Goal: Navigation & Orientation: Find specific page/section

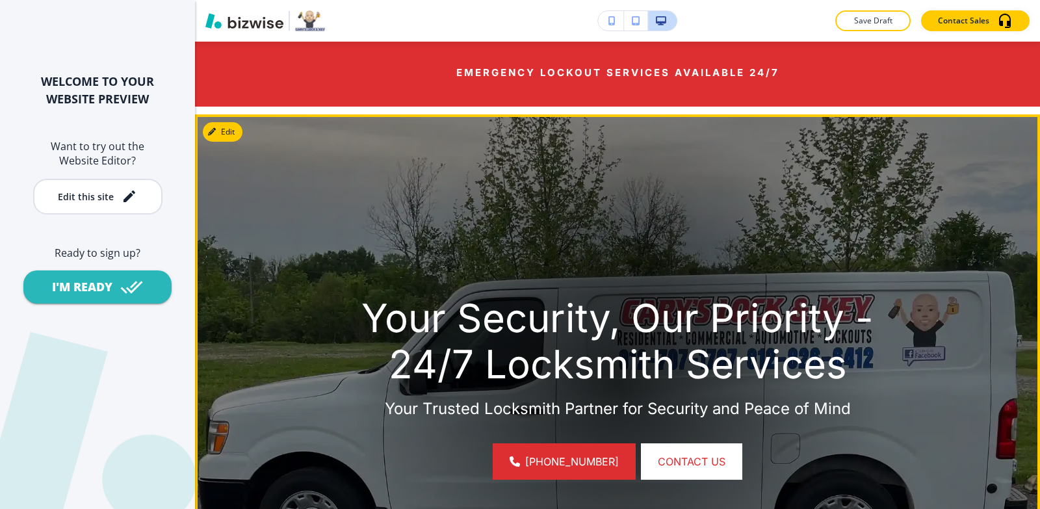
scroll to position [195, 0]
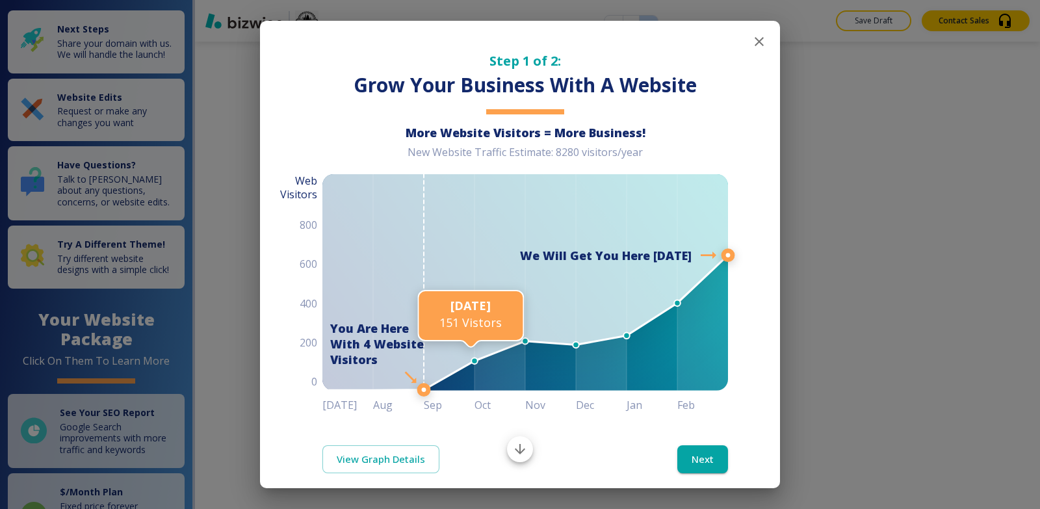
click at [754, 40] on icon "button" at bounding box center [758, 41] width 9 height 9
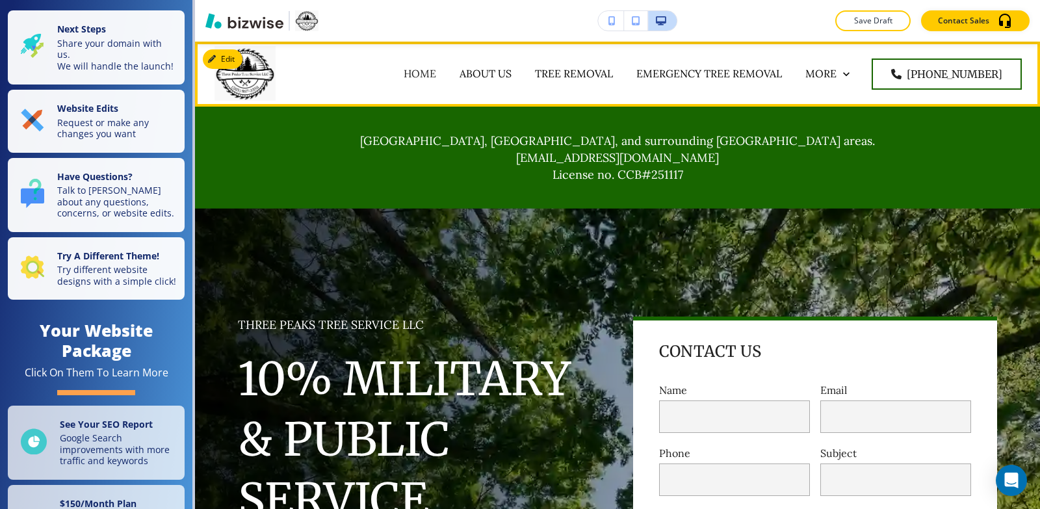
click at [510, 82] on div "ABOUT US" at bounding box center [485, 74] width 75 height 52
click at [511, 77] on p "ABOUT US" at bounding box center [485, 73] width 52 height 15
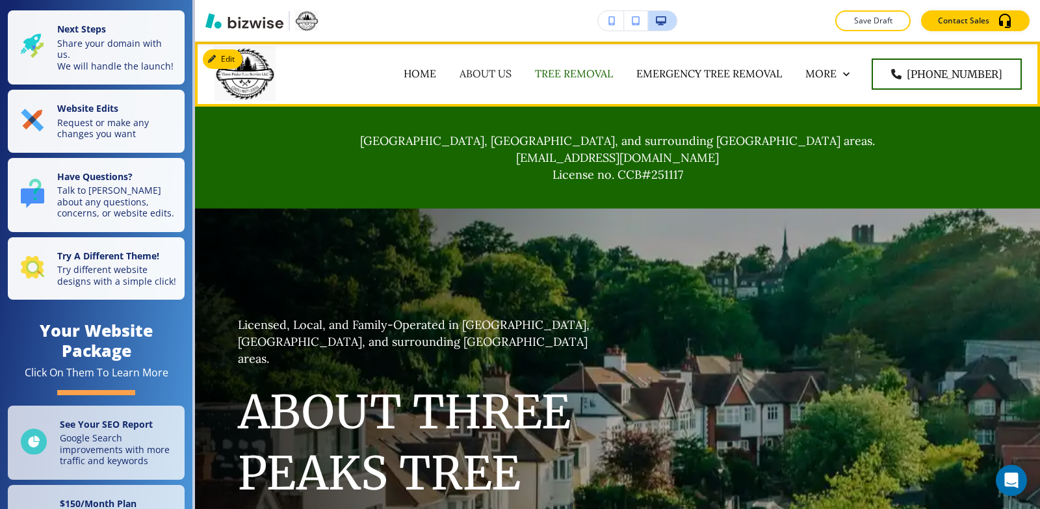
click at [580, 69] on p "TREE REMOVAL" at bounding box center [574, 73] width 78 height 15
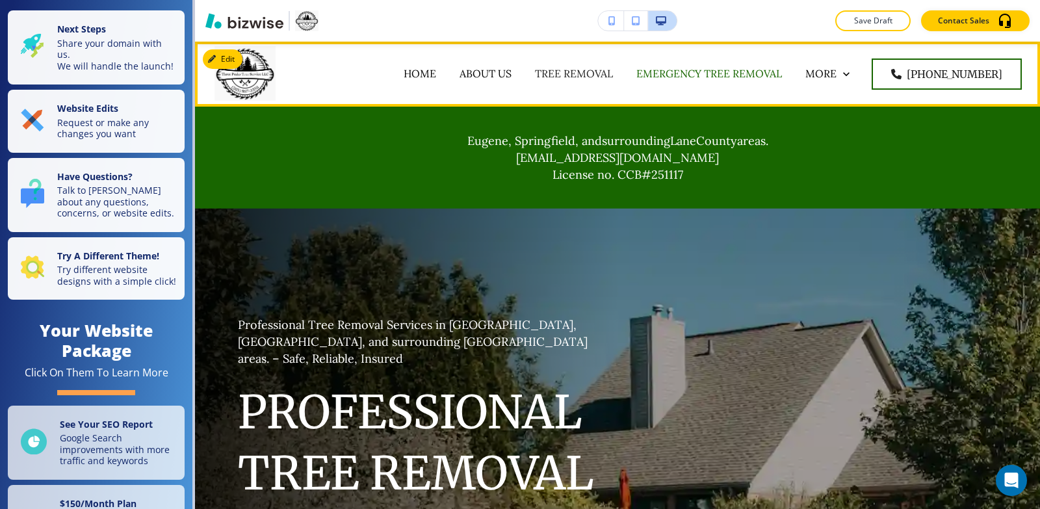
click at [701, 68] on p "EMERGENCY TREE REMOVAL" at bounding box center [709, 73] width 146 height 15
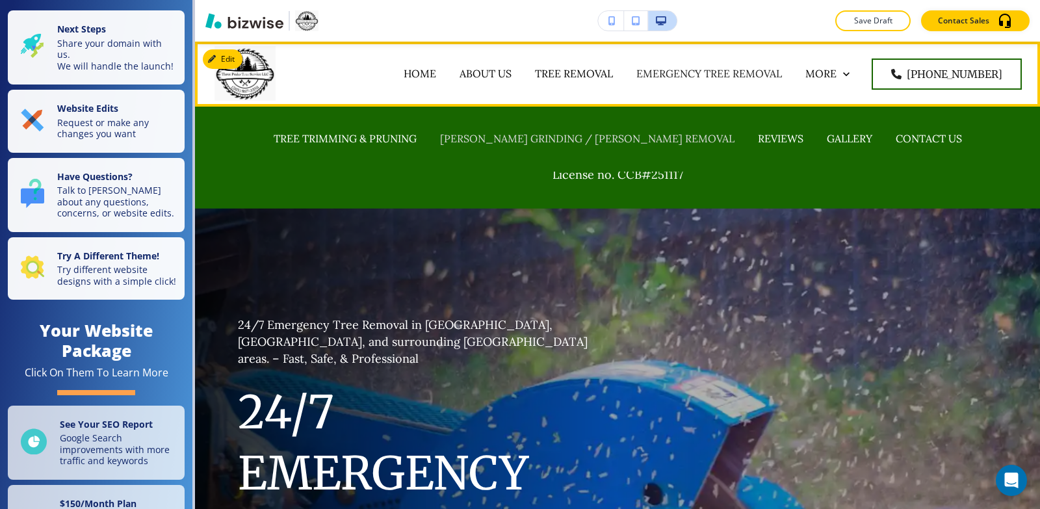
click at [583, 138] on p "STUMP GRINDING / STUMP REMOVAL" at bounding box center [587, 138] width 294 height 15
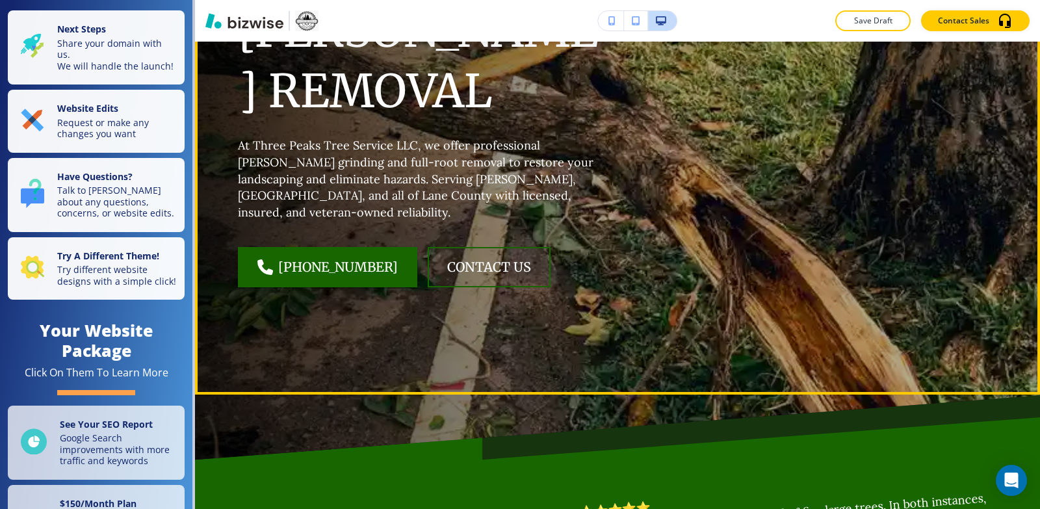
scroll to position [780, 0]
